Goal: Task Accomplishment & Management: Manage account settings

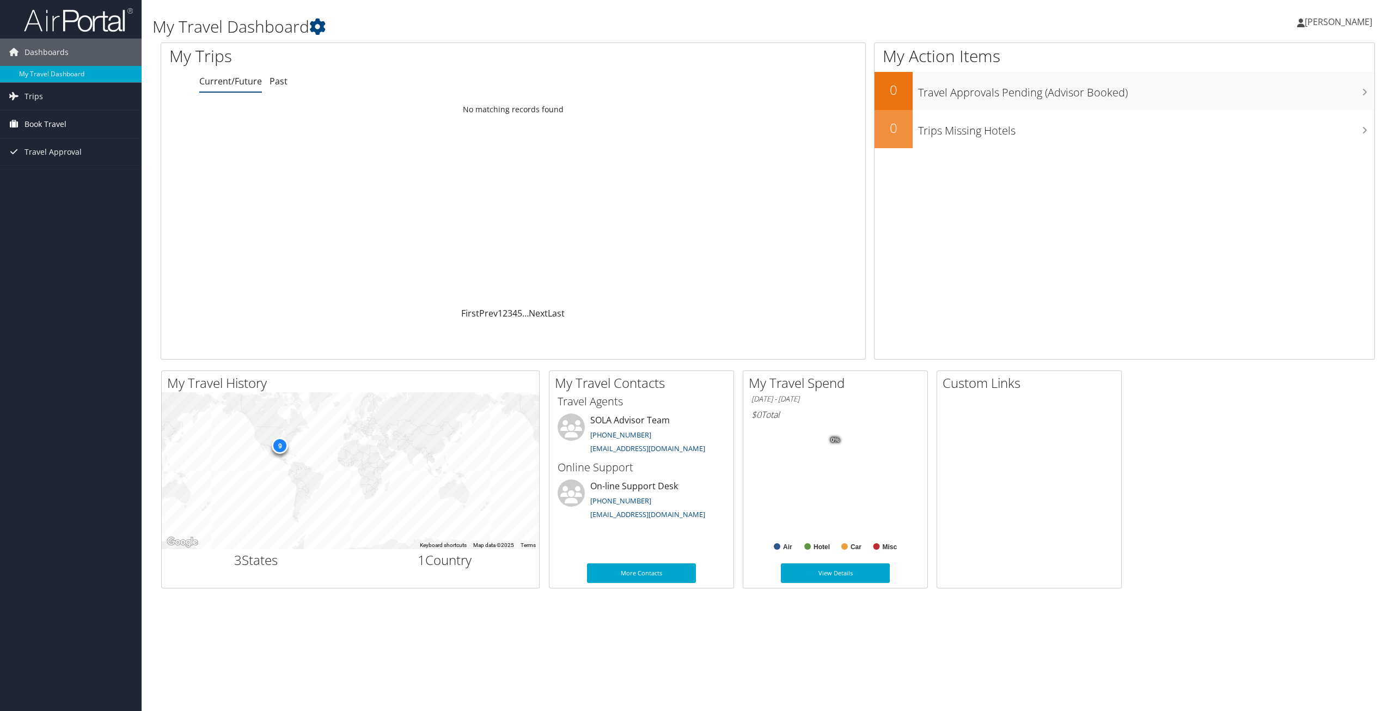
click at [47, 123] on span "Book Travel" at bounding box center [46, 124] width 42 height 27
click at [42, 158] on link "Book/Manage Online Trips" at bounding box center [71, 162] width 142 height 16
click at [54, 165] on link "Book/Manage Online Trips" at bounding box center [71, 162] width 142 height 16
click at [45, 157] on link "Book/Manage Online Trips" at bounding box center [71, 162] width 142 height 16
click at [45, 163] on link "Book/Manage Online Trips" at bounding box center [71, 162] width 142 height 16
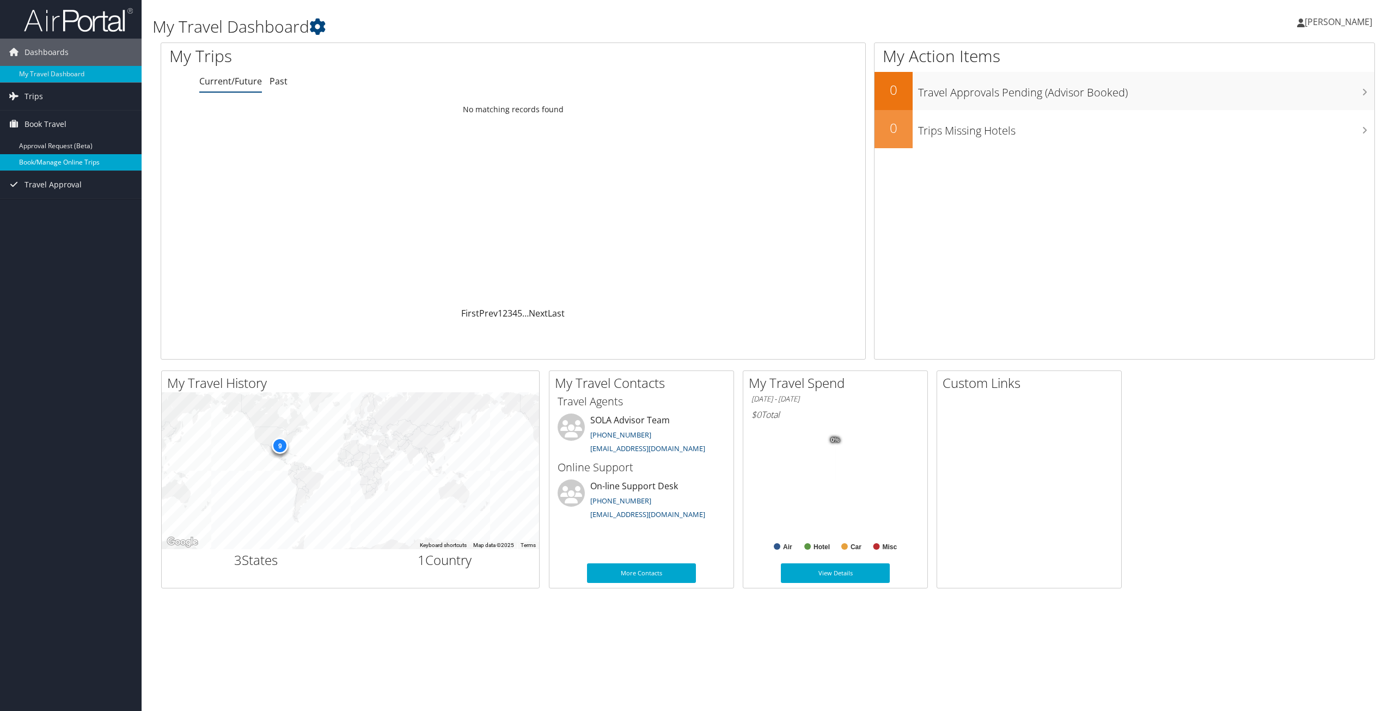
click at [56, 166] on link "Book/Manage Online Trips" at bounding box center [71, 162] width 142 height 16
click at [277, 445] on div "9" at bounding box center [280, 445] width 16 height 16
click at [658, 190] on div "Loading... No matching records found" at bounding box center [513, 203] width 704 height 207
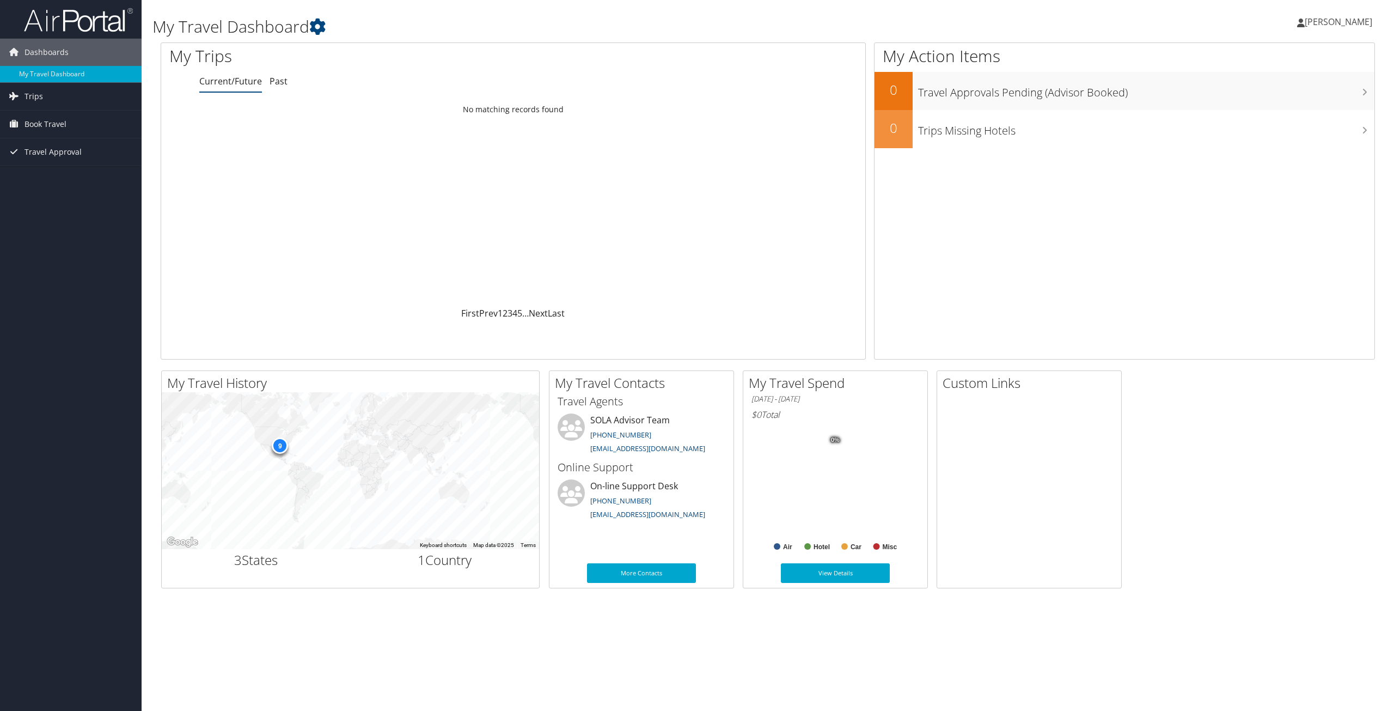
click at [1333, 25] on span "[PERSON_NAME]" at bounding box center [1339, 22] width 68 height 12
click at [1301, 100] on link "View Travel Profile" at bounding box center [1310, 97] width 121 height 19
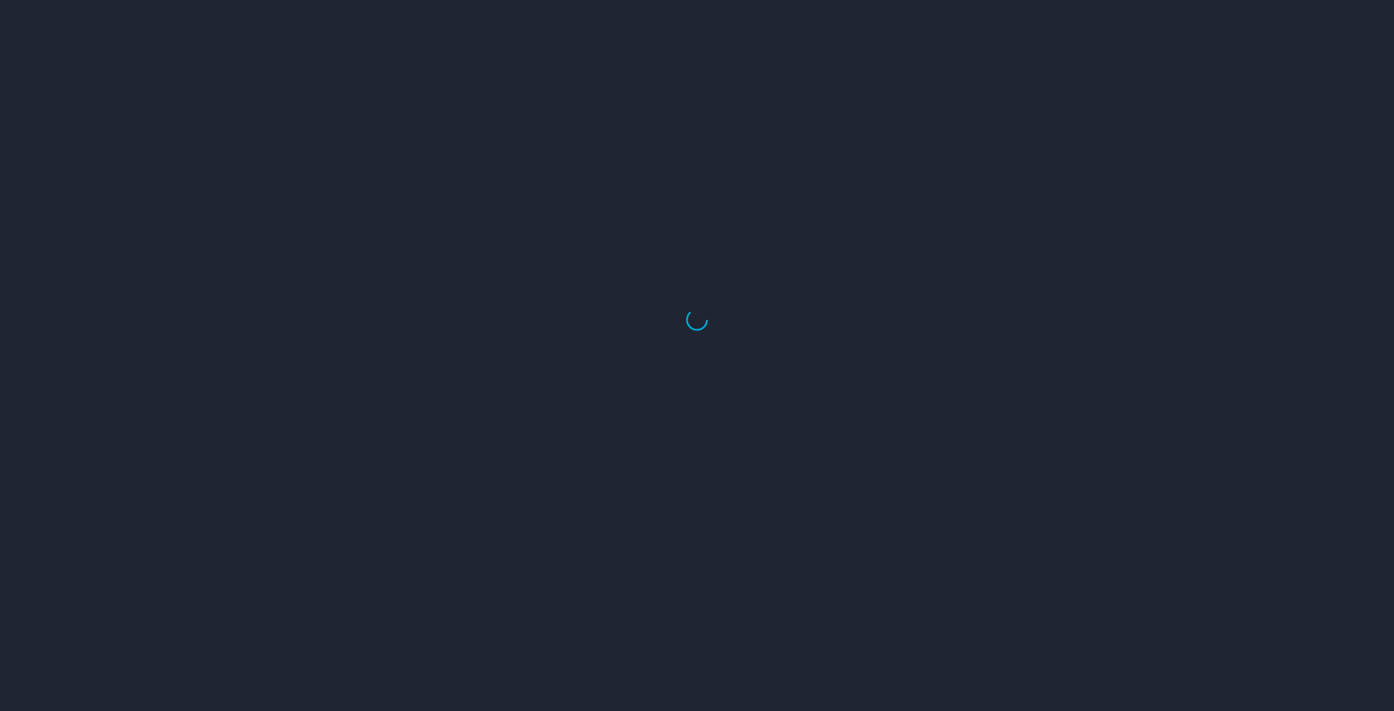
select select "US"
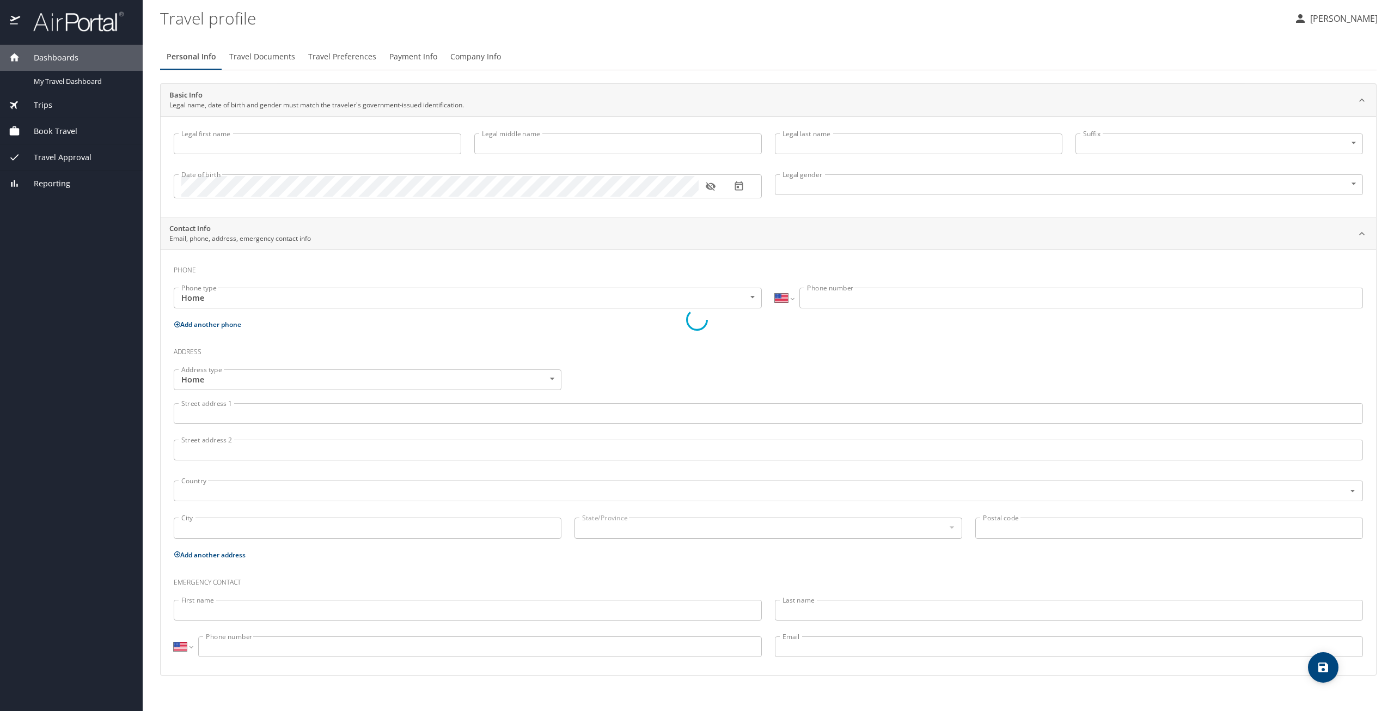
type input "Edward"
type input "Boyd"
type input "Male"
select select "US"
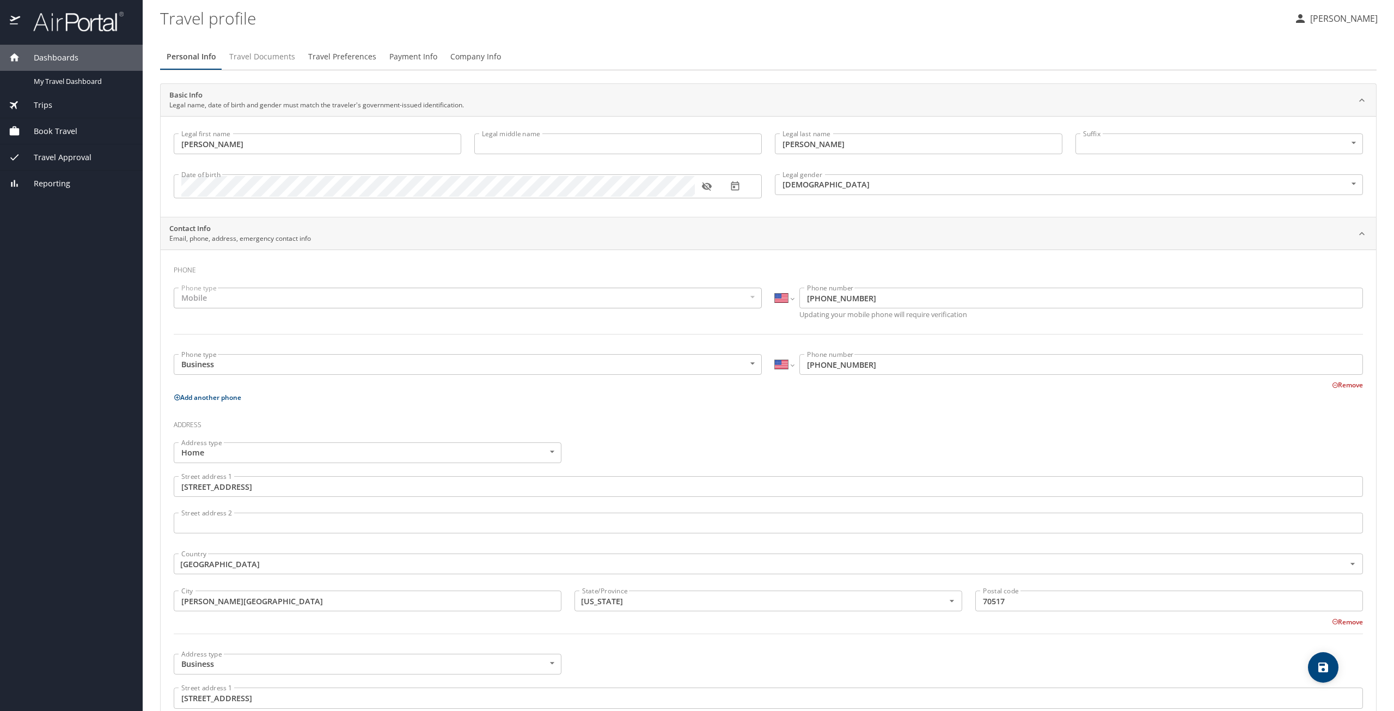
click at [269, 56] on span "Travel Documents" at bounding box center [262, 57] width 66 height 14
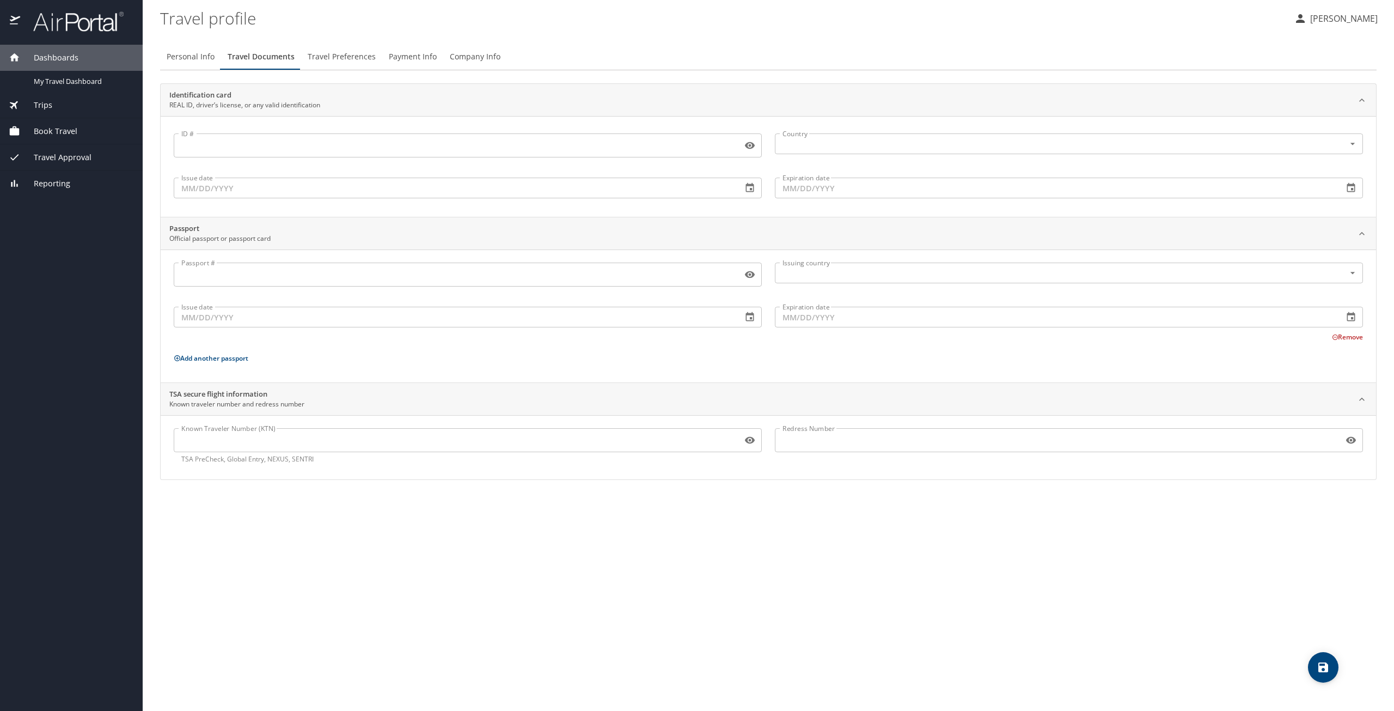
click at [341, 57] on span "Travel Preferences" at bounding box center [342, 57] width 68 height 14
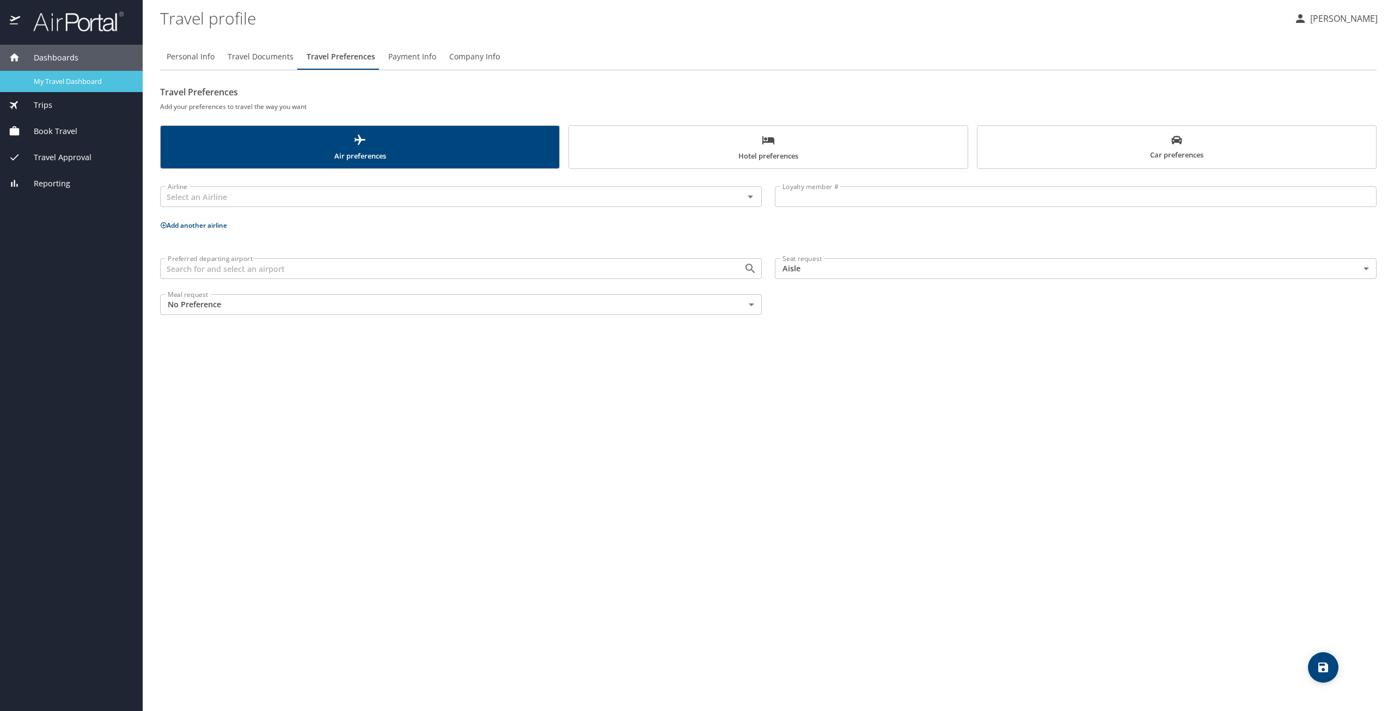
click at [58, 83] on span "My Travel Dashboard" at bounding box center [82, 81] width 96 height 10
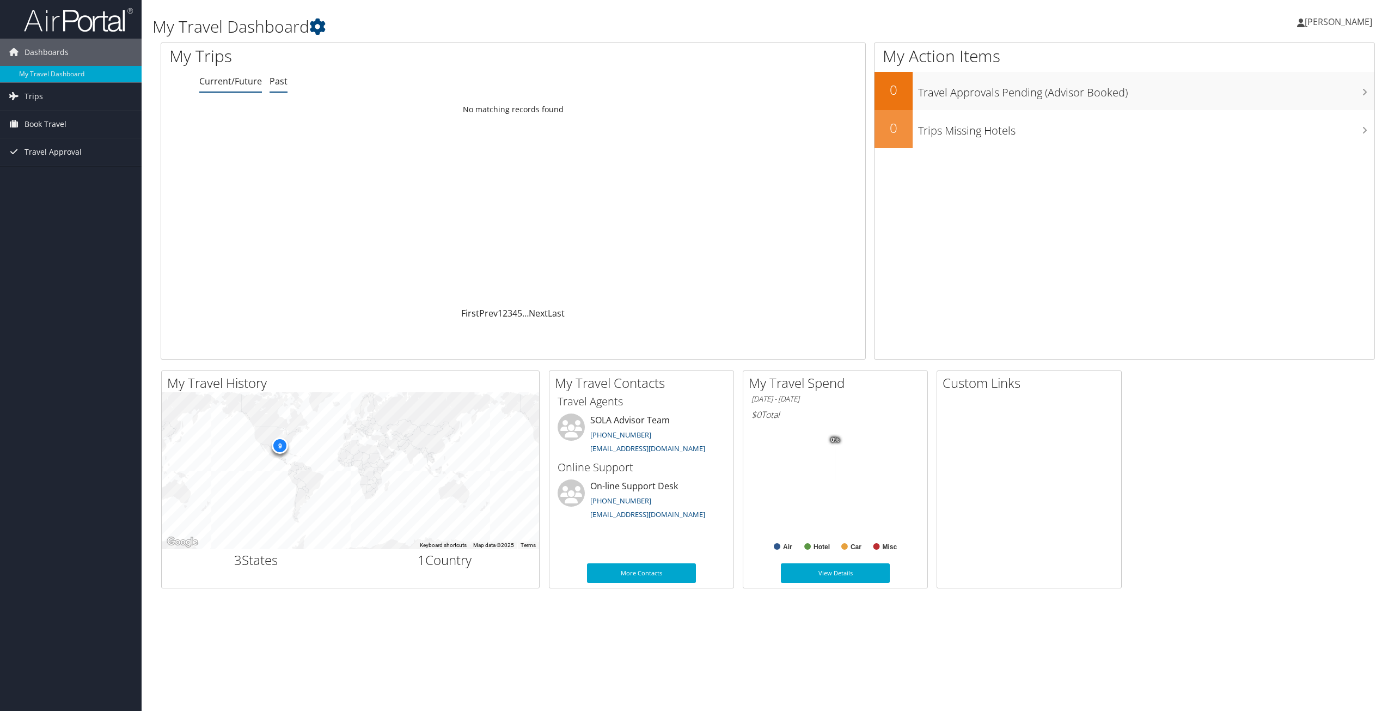
click at [274, 83] on link "Past" at bounding box center [279, 81] width 18 height 12
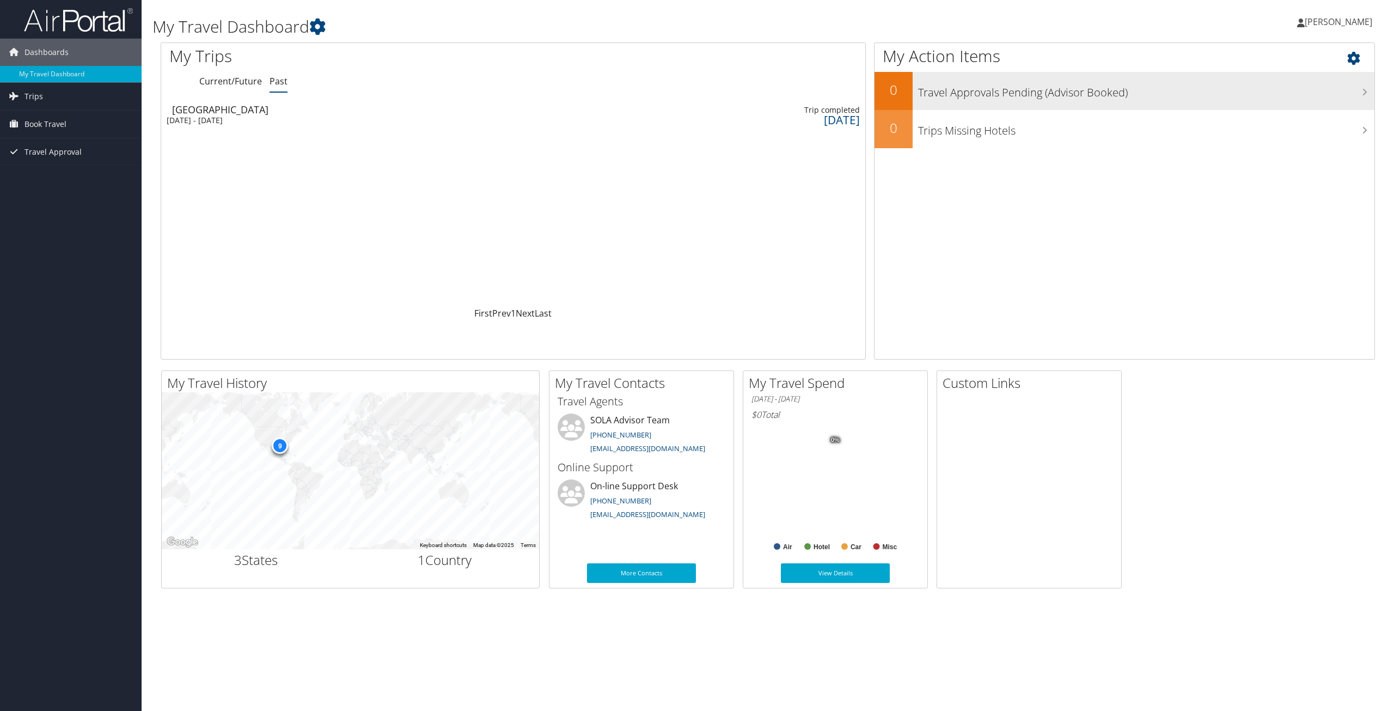
click at [1089, 92] on h3 "Travel Approvals Pending (Advisor Booked)" at bounding box center [1146, 90] width 456 height 21
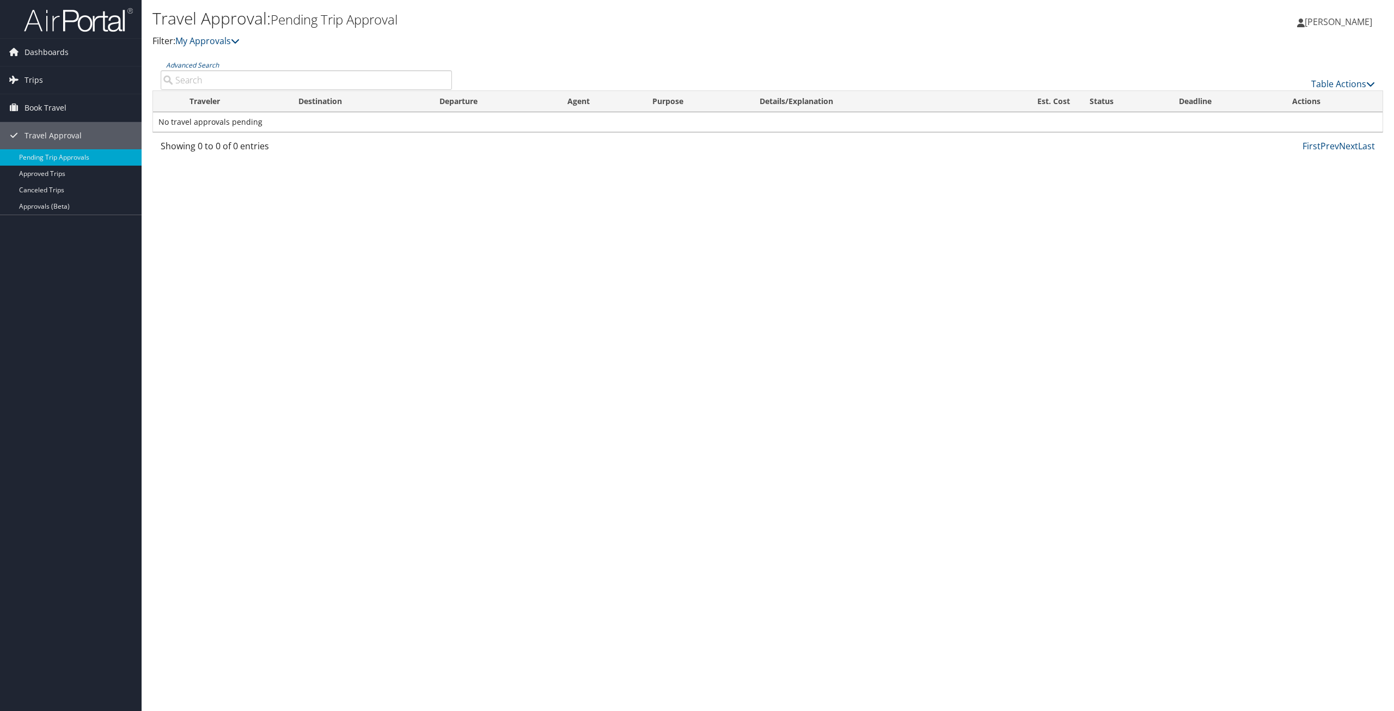
click at [1329, 24] on span "[PERSON_NAME]" at bounding box center [1339, 22] width 68 height 12
click at [1290, 101] on link "View Travel Profile" at bounding box center [1310, 97] width 121 height 19
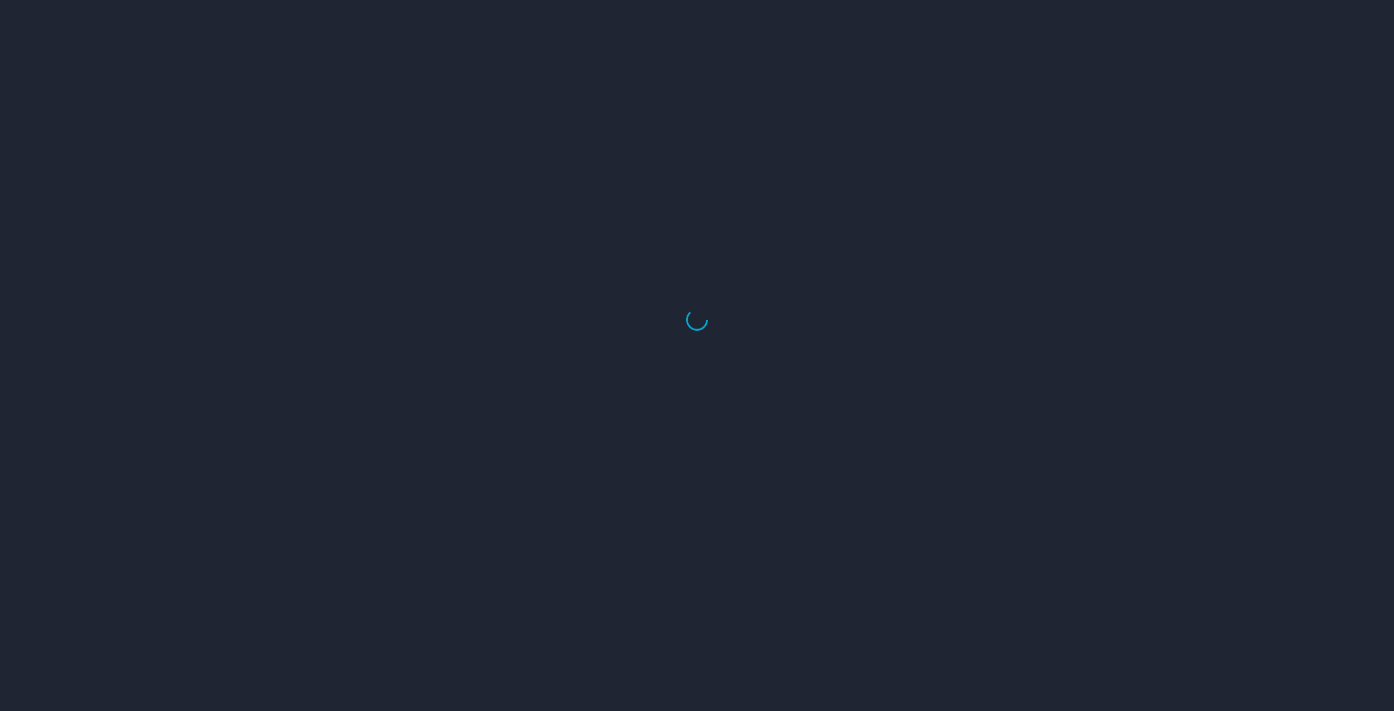
select select "US"
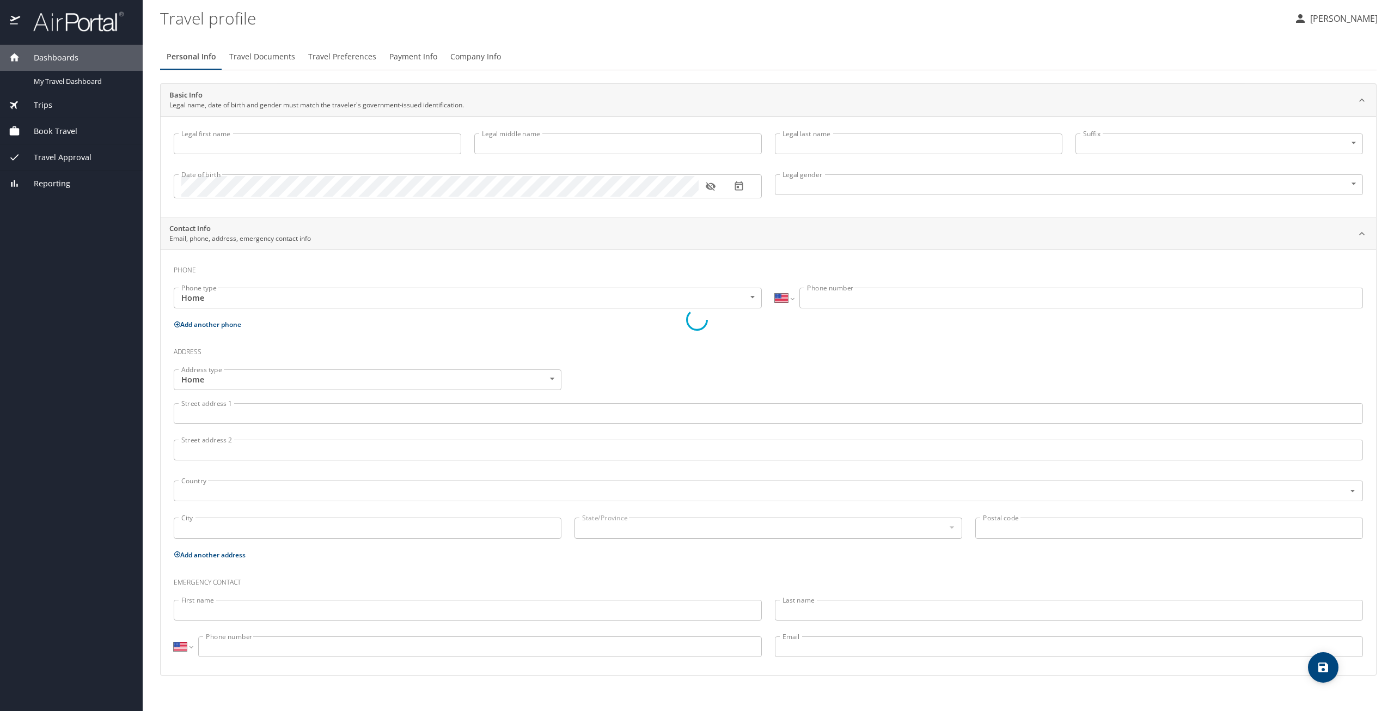
type input "Edward"
type input "Boyd"
type input "Male"
select select "US"
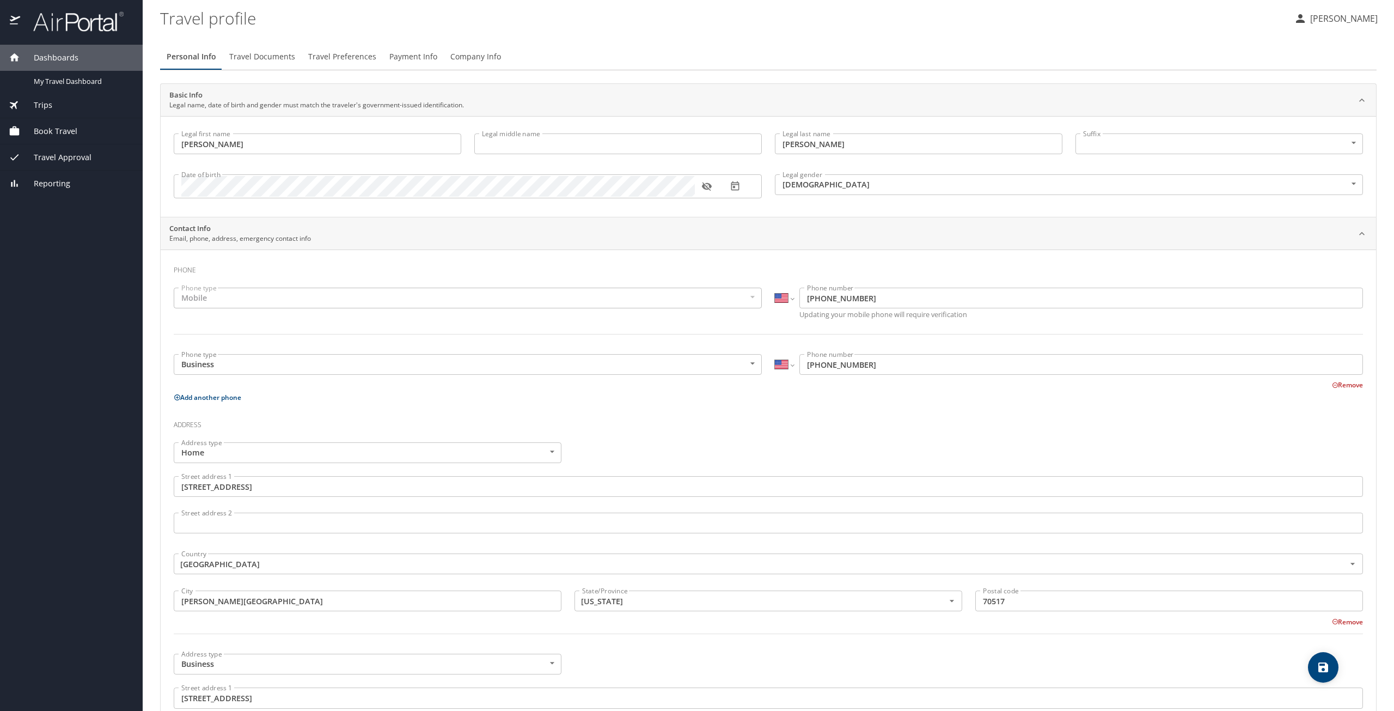
click at [343, 54] on span "Travel Preferences" at bounding box center [342, 57] width 68 height 14
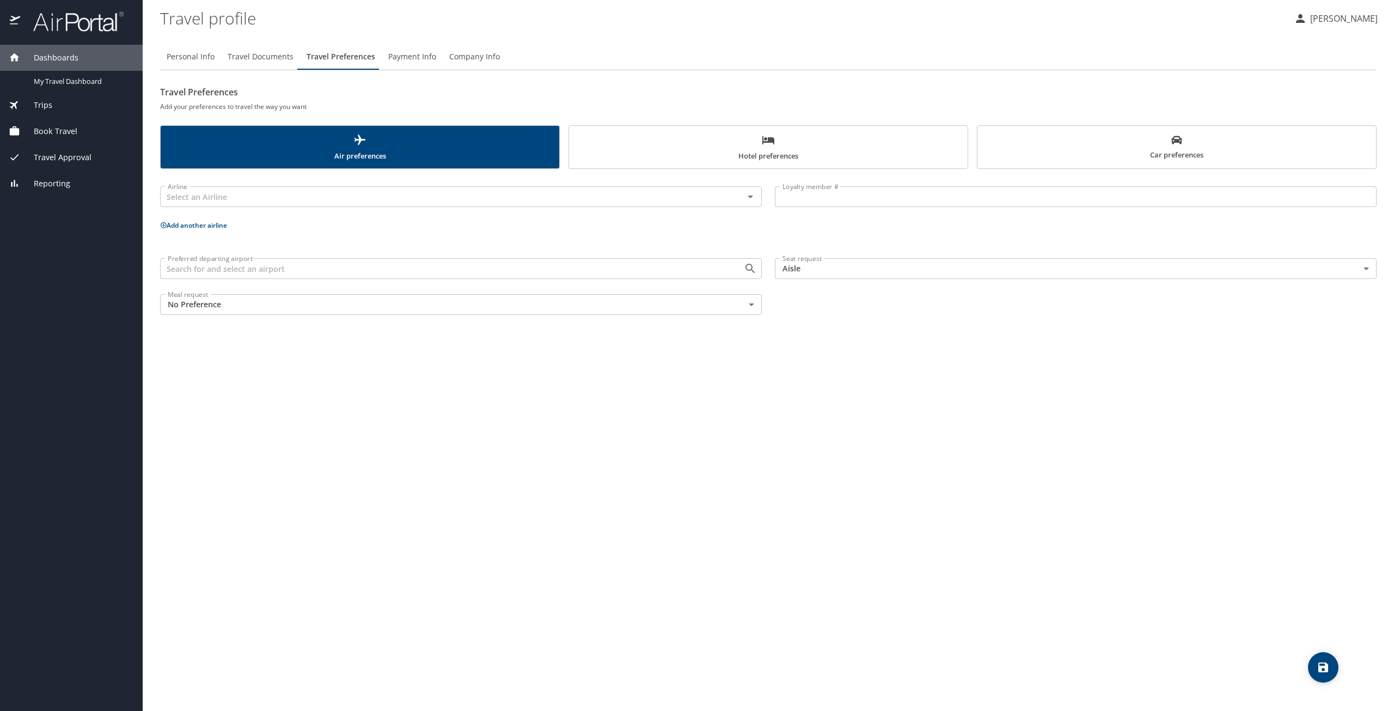
click at [1364, 268] on body "Dashboards My Travel Dashboard Trips Current / Future Trips Past Trips Trips Mi…" at bounding box center [697, 355] width 1394 height 711
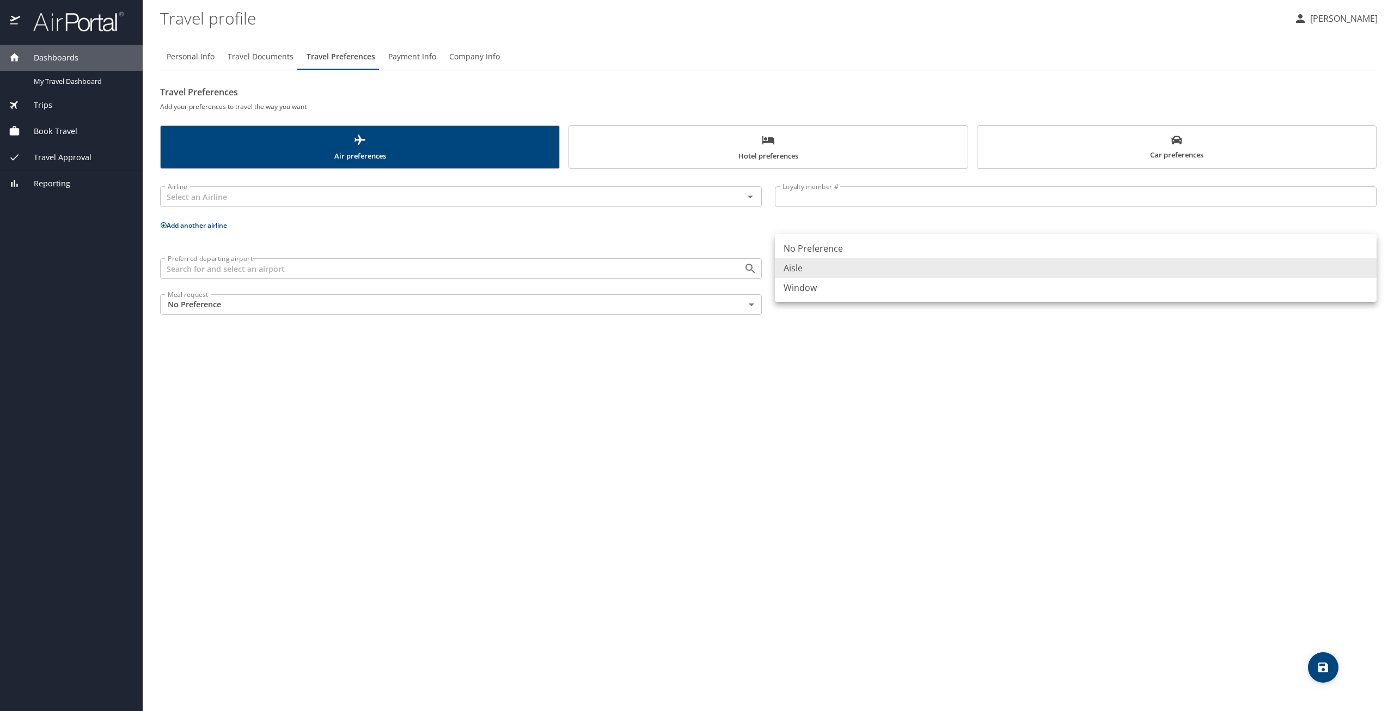
click at [803, 288] on li "Window" at bounding box center [1076, 288] width 602 height 20
type input "Window"
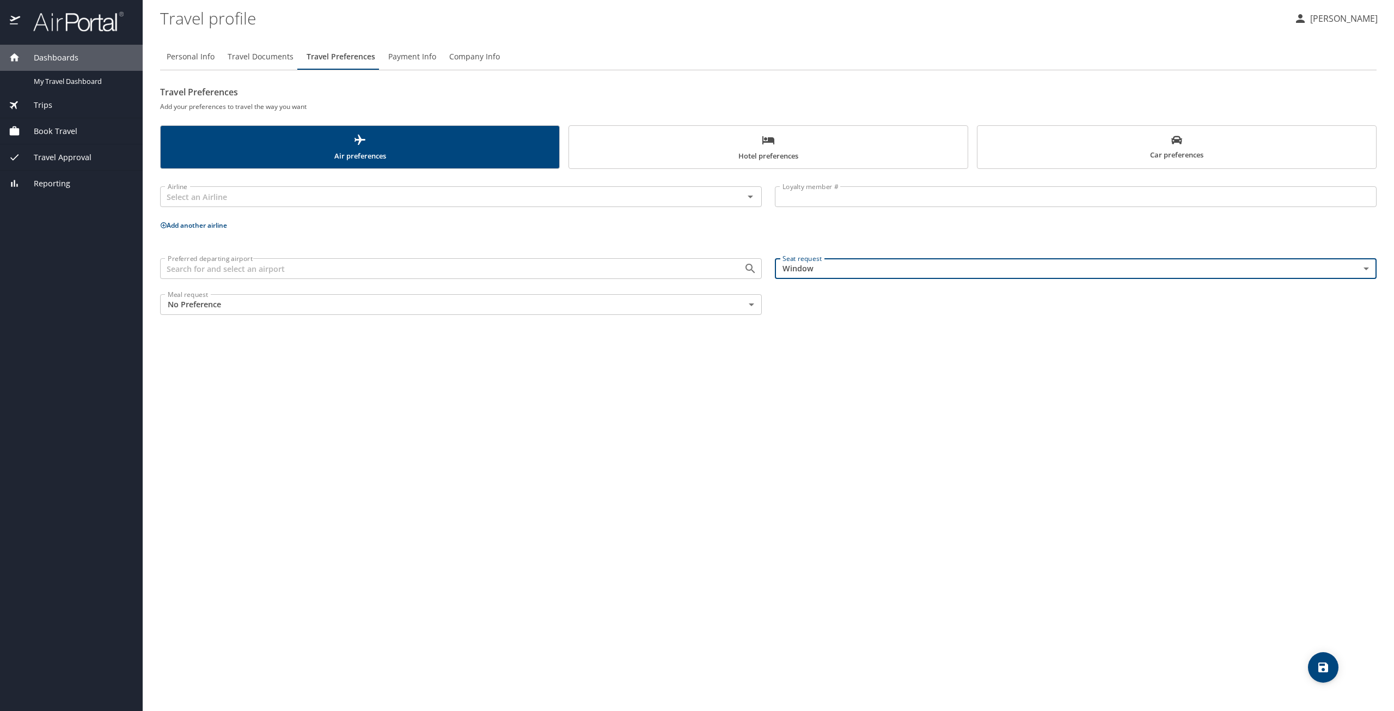
click at [479, 58] on span "Company Info" at bounding box center [474, 57] width 51 height 14
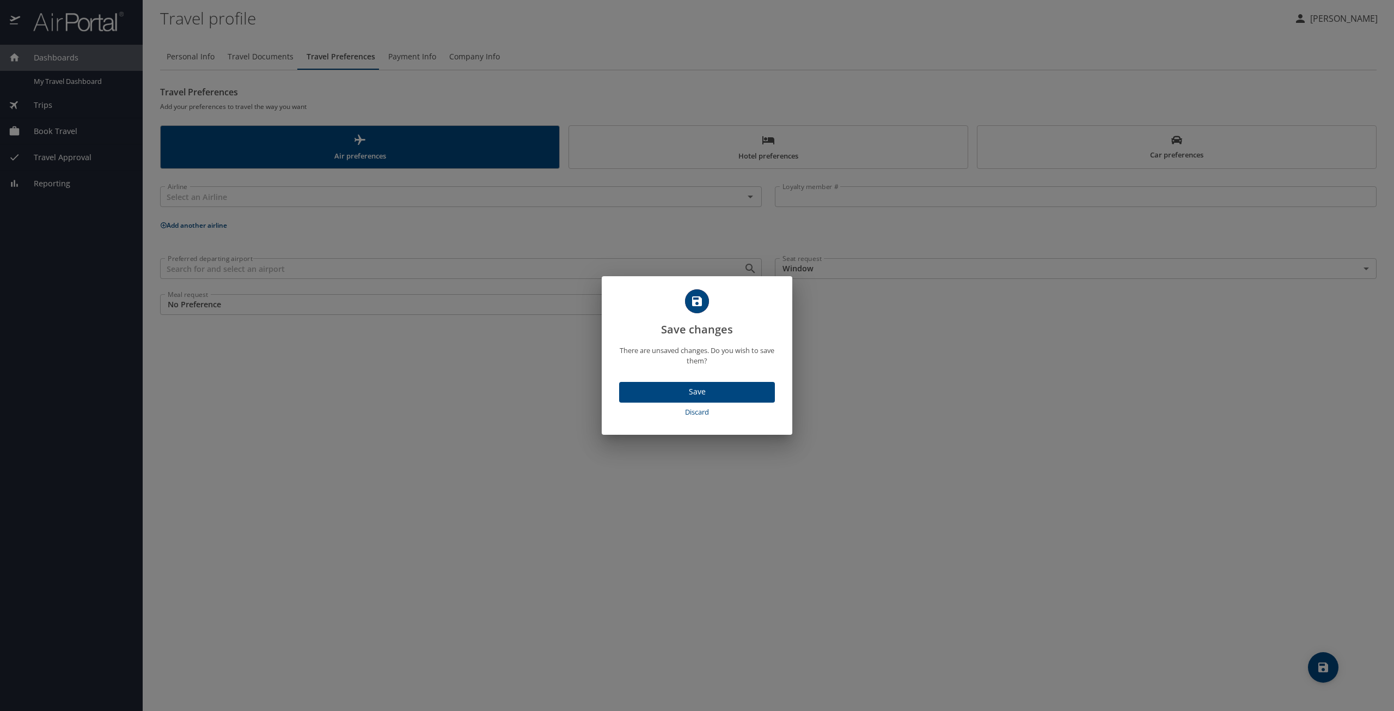
click at [711, 390] on span "Save" at bounding box center [697, 392] width 138 height 14
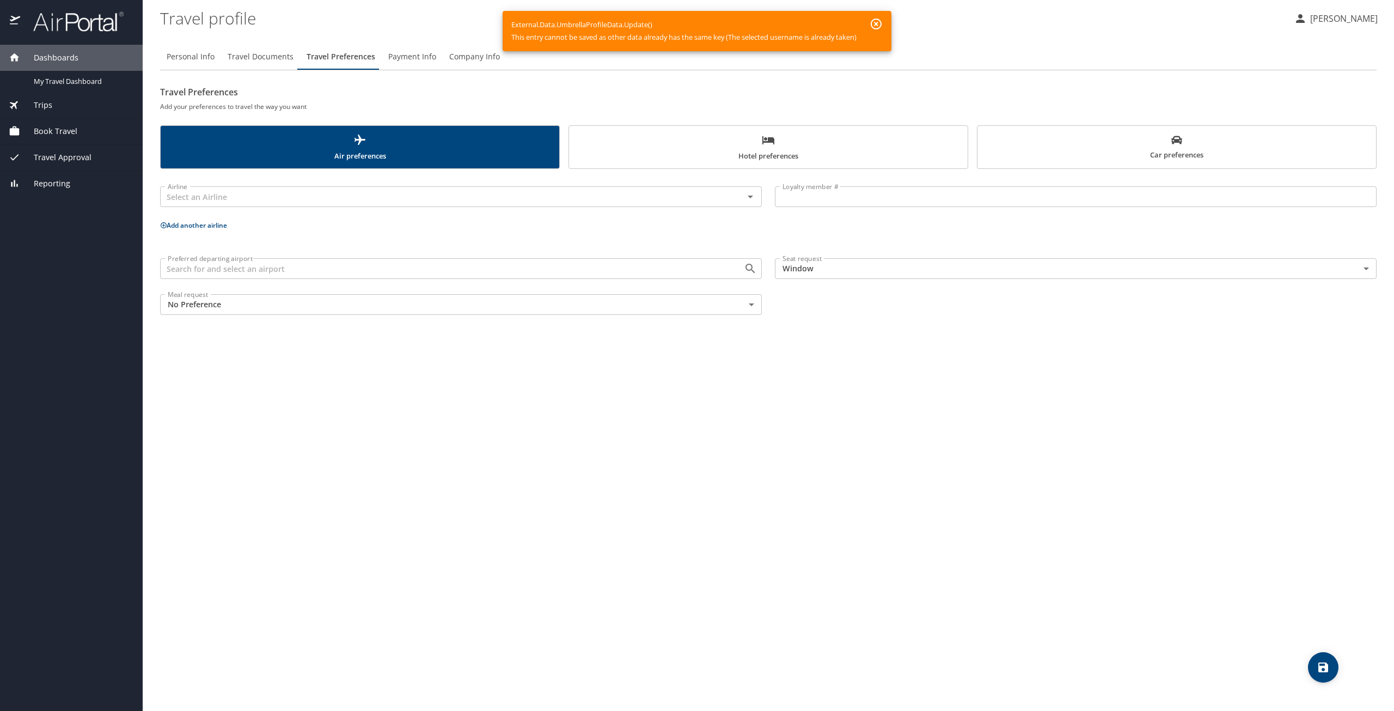
click at [862, 371] on div "Personal Info Travel Documents Travel Preferences Payment Info Company Info Tra…" at bounding box center [768, 373] width 1217 height 676
click at [879, 21] on icon "button" at bounding box center [876, 23] width 13 height 13
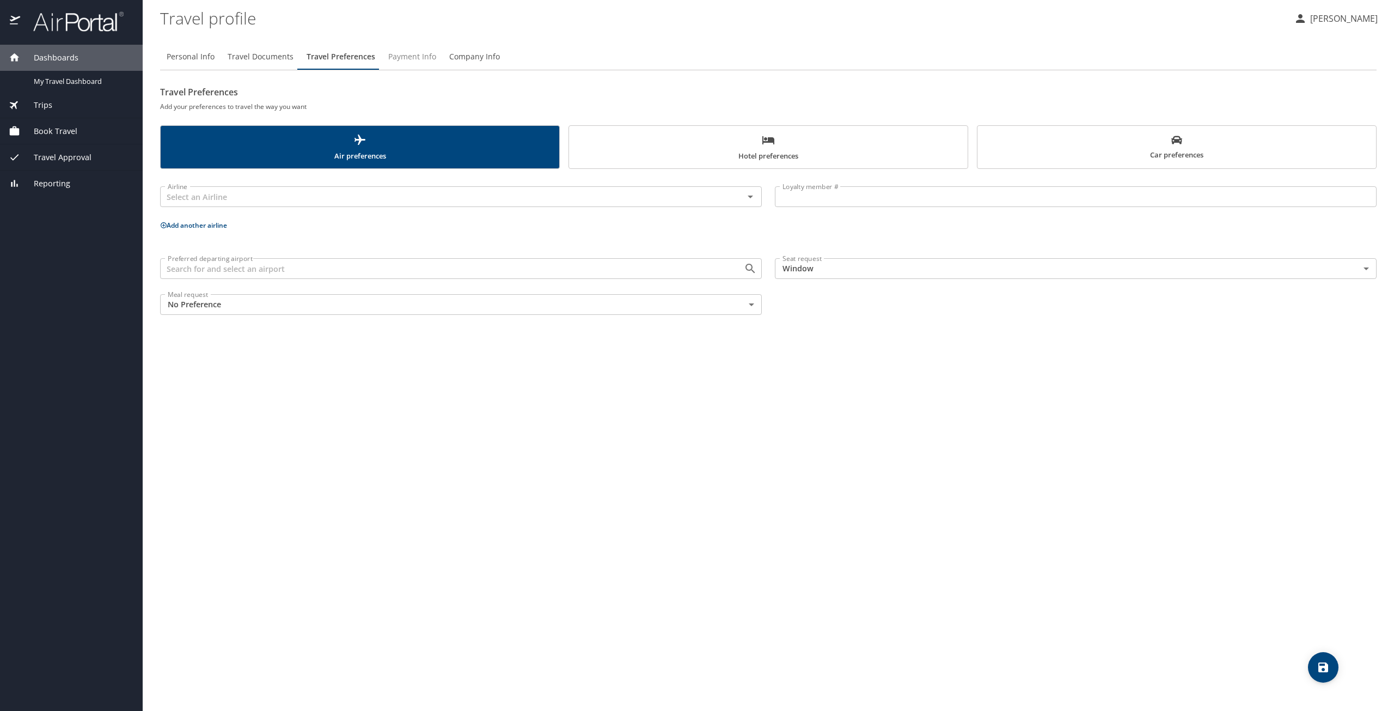
click at [416, 55] on span "Payment Info" at bounding box center [412, 57] width 48 height 14
